Goal: Information Seeking & Learning: Find contact information

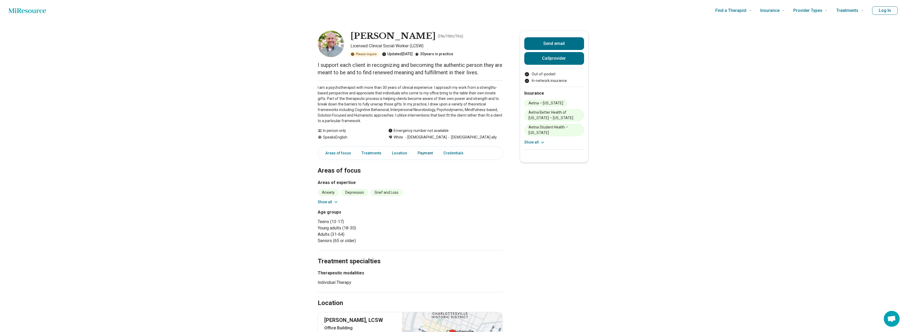
click at [422, 155] on link "Payment" at bounding box center [424, 153] width 21 height 11
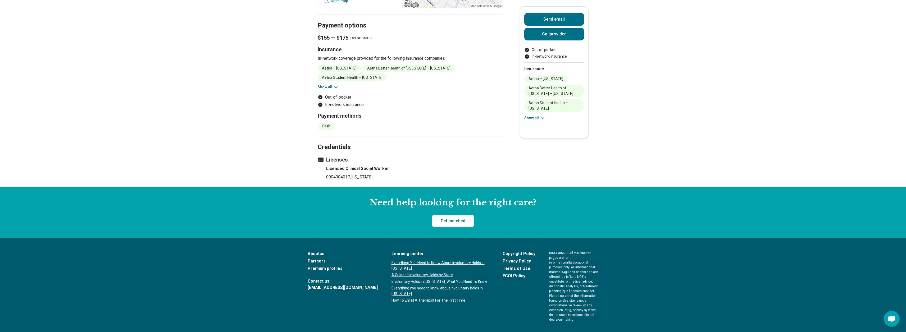
scroll to position [360, 0]
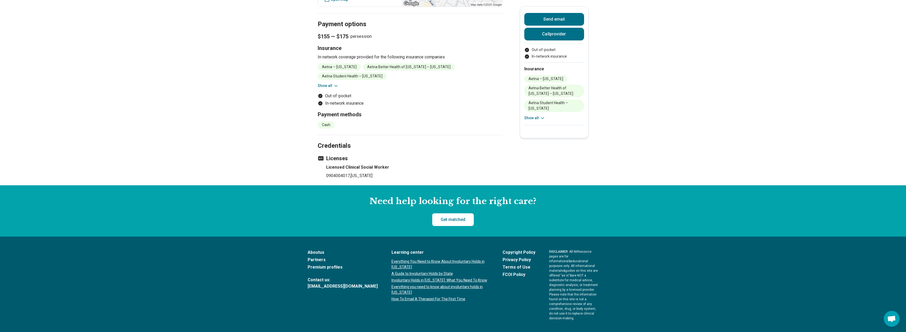
click at [326, 83] on button "Show all" at bounding box center [328, 86] width 21 height 6
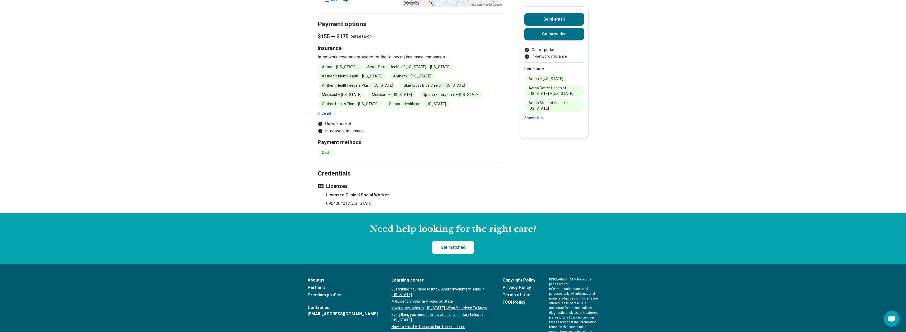
click at [322, 111] on button "Hide all" at bounding box center [328, 114] width 20 height 6
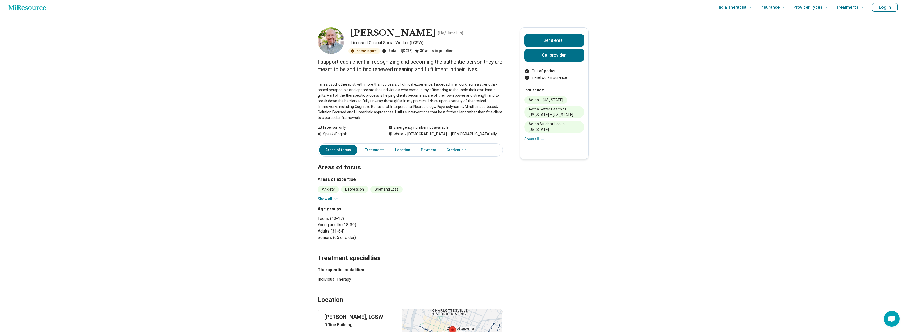
scroll to position [0, 0]
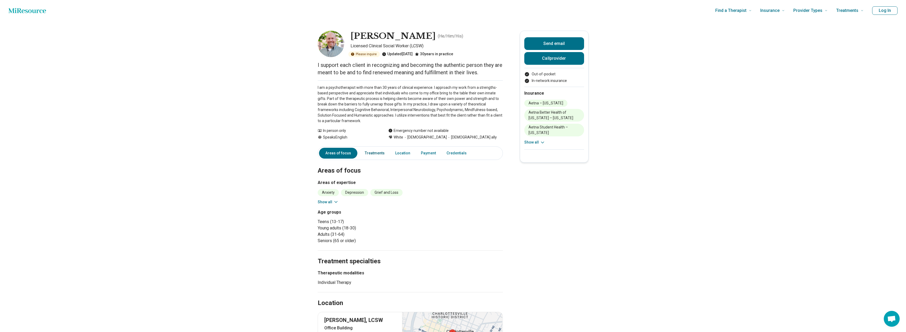
click at [382, 152] on link "Treatments" at bounding box center [374, 153] width 26 height 11
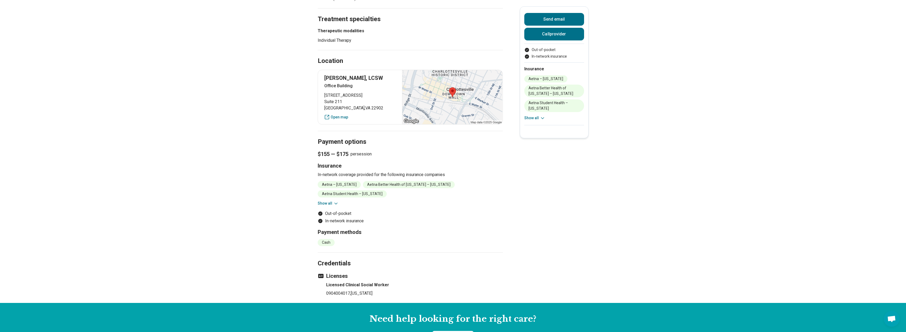
scroll to position [244, 0]
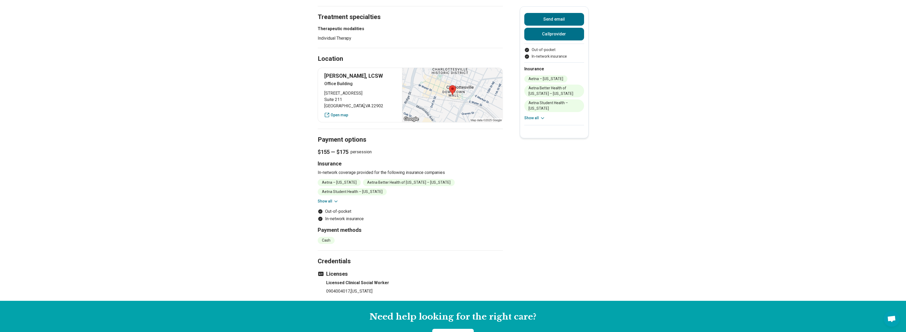
click at [457, 109] on div at bounding box center [452, 95] width 100 height 54
click at [455, 93] on div at bounding box center [452, 95] width 100 height 54
click at [335, 120] on div "[PERSON_NAME], [GEOGRAPHIC_DATA] [STREET_ADDRESS] Open map" at bounding box center [410, 95] width 185 height 55
click at [337, 115] on link "Open map" at bounding box center [360, 115] width 72 height 6
click at [189, 114] on main "[PERSON_NAME] ( He/Him/His ) Licensed Clinical Social Worker (LCSW) Please inqu…" at bounding box center [453, 39] width 906 height 524
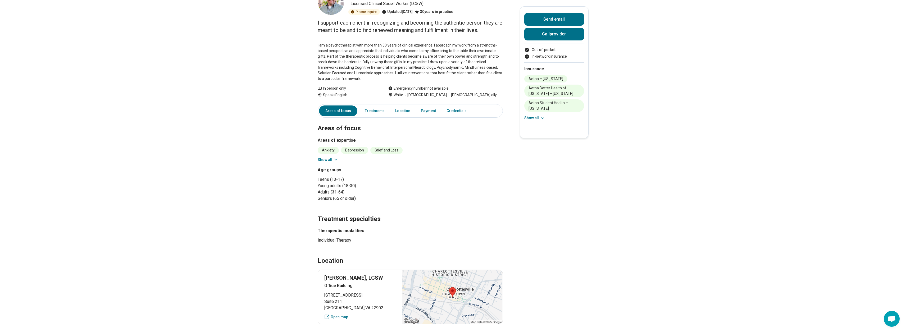
scroll to position [0, 0]
